Goal: Use online tool/utility: Utilize a website feature to perform a specific function

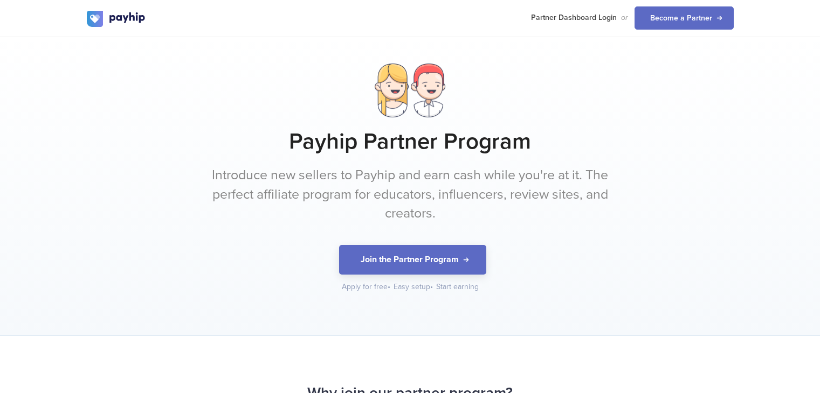
scroll to position [1052, 0]
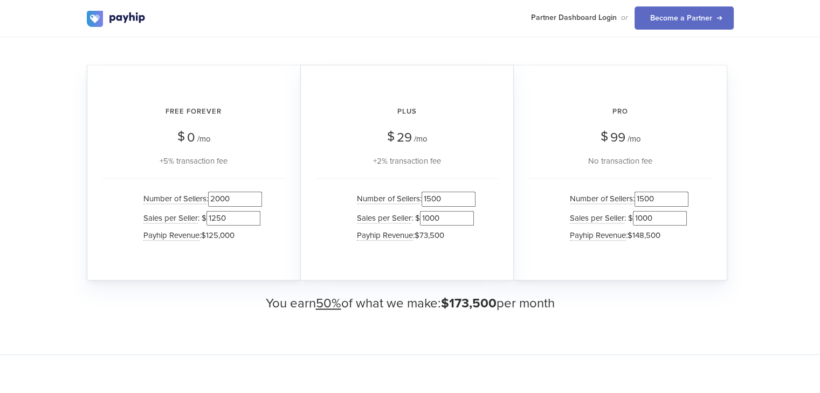
click at [647, 199] on input "1500" at bounding box center [661, 199] width 54 height 15
type input "10000"
drag, startPoint x: 646, startPoint y: 197, endPoint x: 664, endPoint y: 200, distance: 18.6
click at [664, 200] on input "10000" at bounding box center [661, 199] width 54 height 15
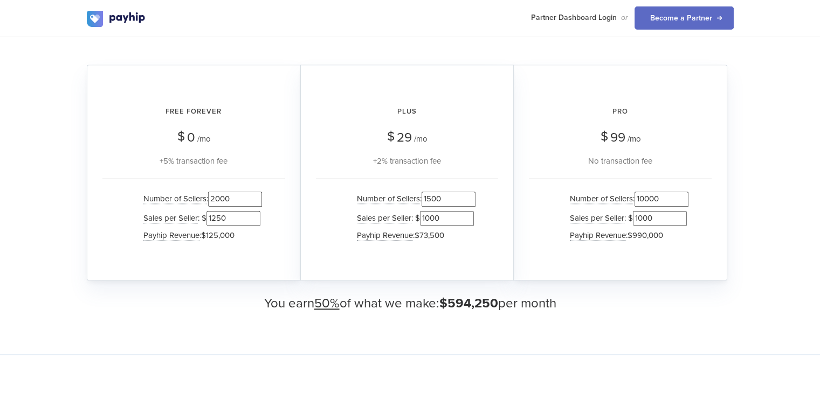
click at [664, 200] on input "10000" at bounding box center [661, 199] width 54 height 15
click at [653, 197] on input "10000" at bounding box center [661, 199] width 54 height 15
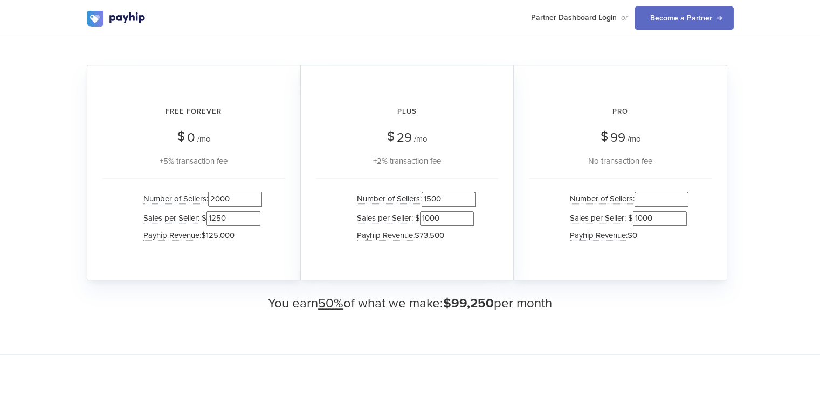
click at [430, 196] on input "1500" at bounding box center [448, 199] width 54 height 15
type input "10000"
drag, startPoint x: 438, startPoint y: 197, endPoint x: 449, endPoint y: 195, distance: 10.9
click at [449, 195] on input "10000" at bounding box center [448, 199] width 54 height 15
click at [432, 199] on input "10000" at bounding box center [448, 199] width 54 height 15
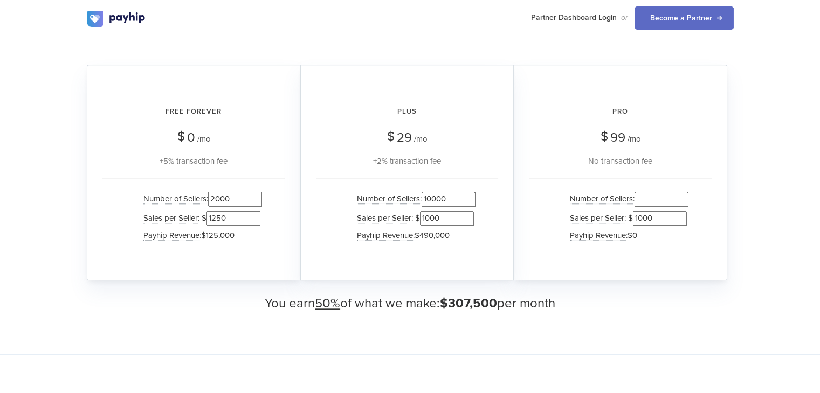
drag, startPoint x: 432, startPoint y: 199, endPoint x: 447, endPoint y: 198, distance: 15.1
click at [447, 198] on input "10000" at bounding box center [448, 199] width 54 height 15
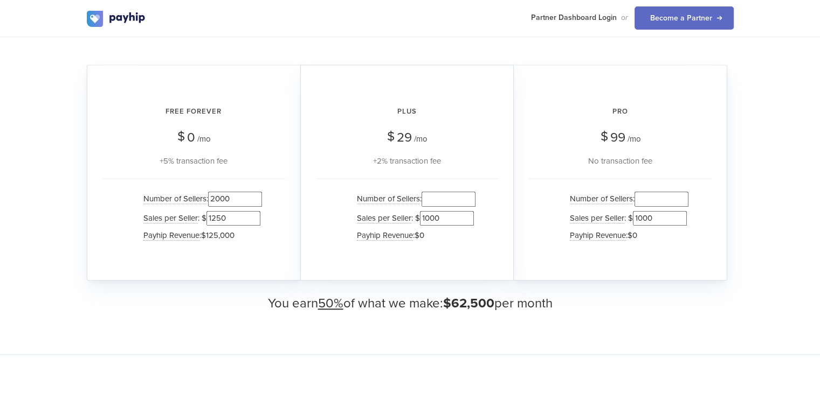
click at [215, 195] on input "2000" at bounding box center [235, 199] width 54 height 15
drag, startPoint x: 220, startPoint y: 199, endPoint x: 241, endPoint y: 199, distance: 20.5
click at [241, 199] on input "10000" at bounding box center [235, 199] width 54 height 15
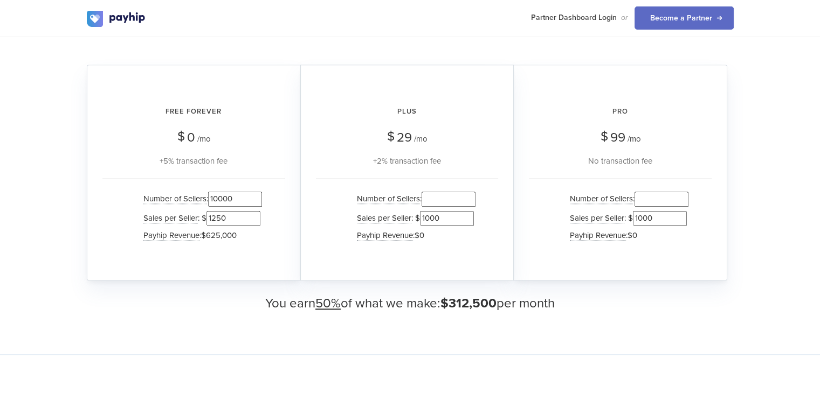
type input "10000"
click at [273, 170] on div "Free Forever $ 0 /mo +5% transaction fee Number of Sellers : 10000 Sales per Se…" at bounding box center [193, 173] width 213 height 216
drag, startPoint x: 207, startPoint y: 218, endPoint x: 216, endPoint y: 217, distance: 8.7
click at [216, 217] on input "1250" at bounding box center [233, 218] width 54 height 15
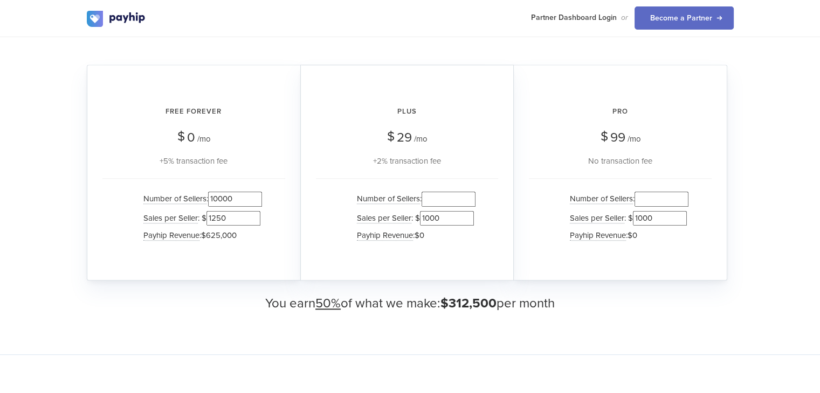
click at [216, 217] on input "1250" at bounding box center [233, 218] width 54 height 15
type input "2500"
click at [638, 220] on input "1000" at bounding box center [660, 218] width 54 height 15
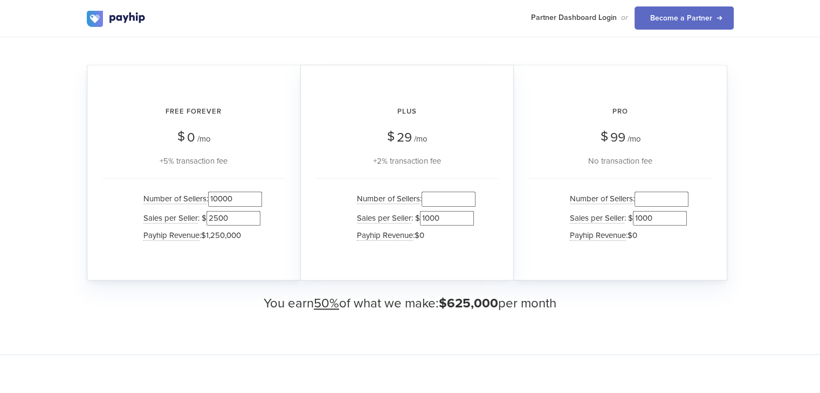
click at [638, 220] on input "1000" at bounding box center [660, 218] width 54 height 15
click at [540, 190] on div "Number of Sellers : Sales per Seller : $ Payhip Revenue : $0" at bounding box center [620, 218] width 183 height 80
click at [426, 212] on input "1000" at bounding box center [447, 218] width 54 height 15
click at [224, 212] on li "Sales per Seller : $ 2500" at bounding box center [200, 218] width 124 height 19
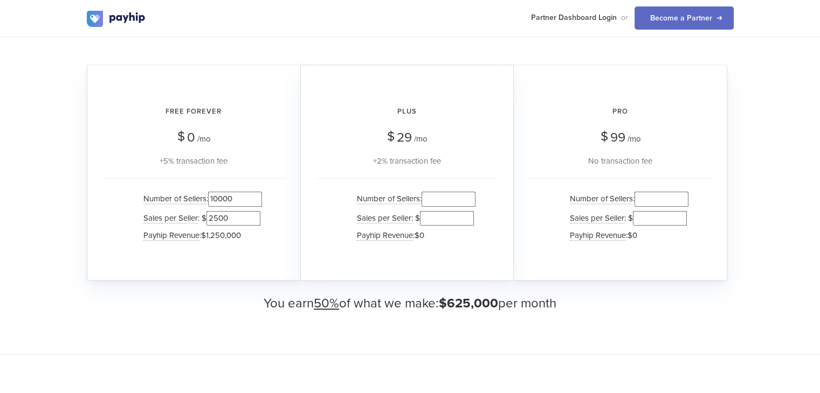
click at [224, 212] on input "2500" at bounding box center [233, 218] width 54 height 15
click at [223, 193] on input "10000" at bounding box center [235, 199] width 54 height 15
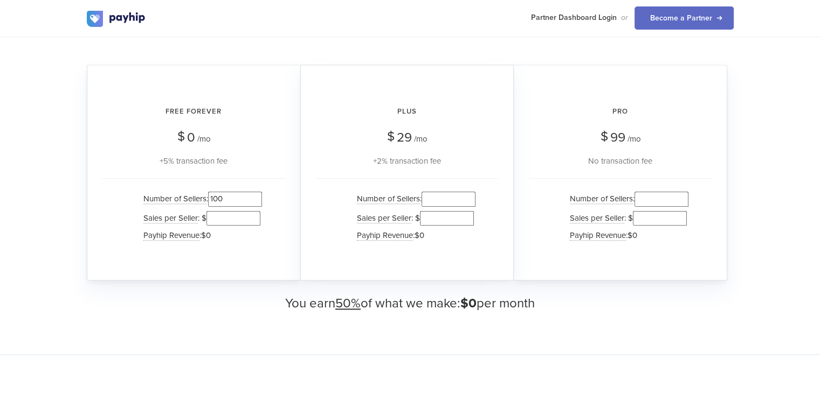
type input "100"
click at [220, 216] on input "number" at bounding box center [233, 218] width 54 height 15
type input "1000"
click at [666, 203] on input "number" at bounding box center [661, 199] width 54 height 15
click at [448, 198] on input "number" at bounding box center [448, 199] width 54 height 15
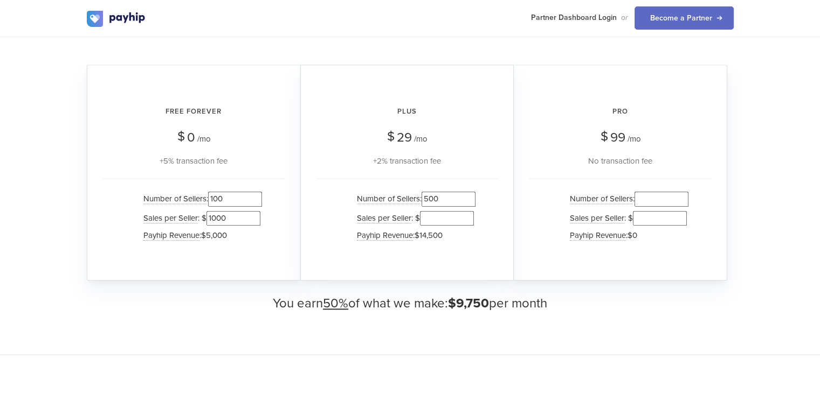
type input "500"
click at [431, 223] on input "number" at bounding box center [447, 218] width 54 height 15
type input "1000"
click at [229, 218] on input "1000" at bounding box center [233, 218] width 54 height 15
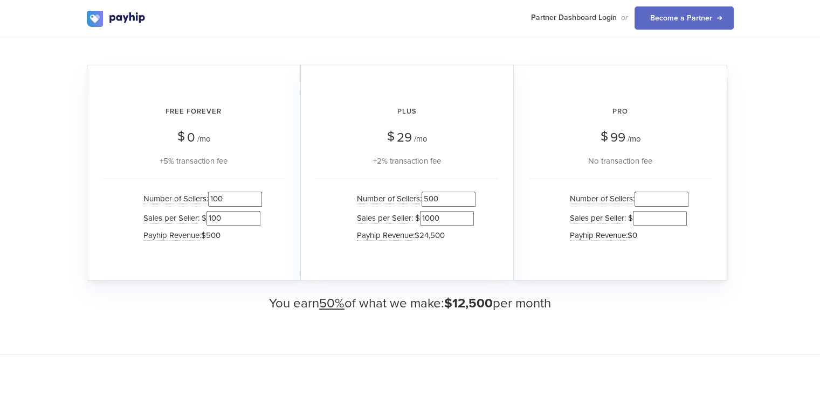
click at [229, 218] on input "100" at bounding box center [233, 218] width 54 height 15
type input "1"
click at [236, 201] on input "100" at bounding box center [235, 199] width 54 height 15
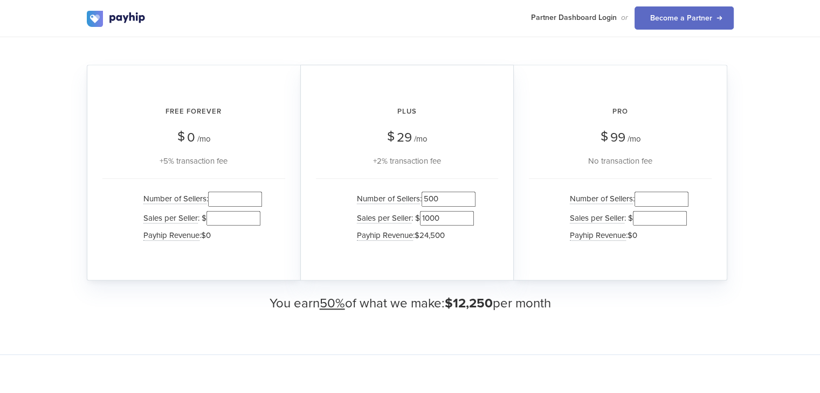
click at [512, 120] on div "Plus $ 29 /mo +2% transaction fee Number of Sellers : 500 Sales per Seller : $ …" at bounding box center [406, 173] width 213 height 216
click at [430, 199] on input "500" at bounding box center [448, 199] width 54 height 15
